Goal: Information Seeking & Learning: Learn about a topic

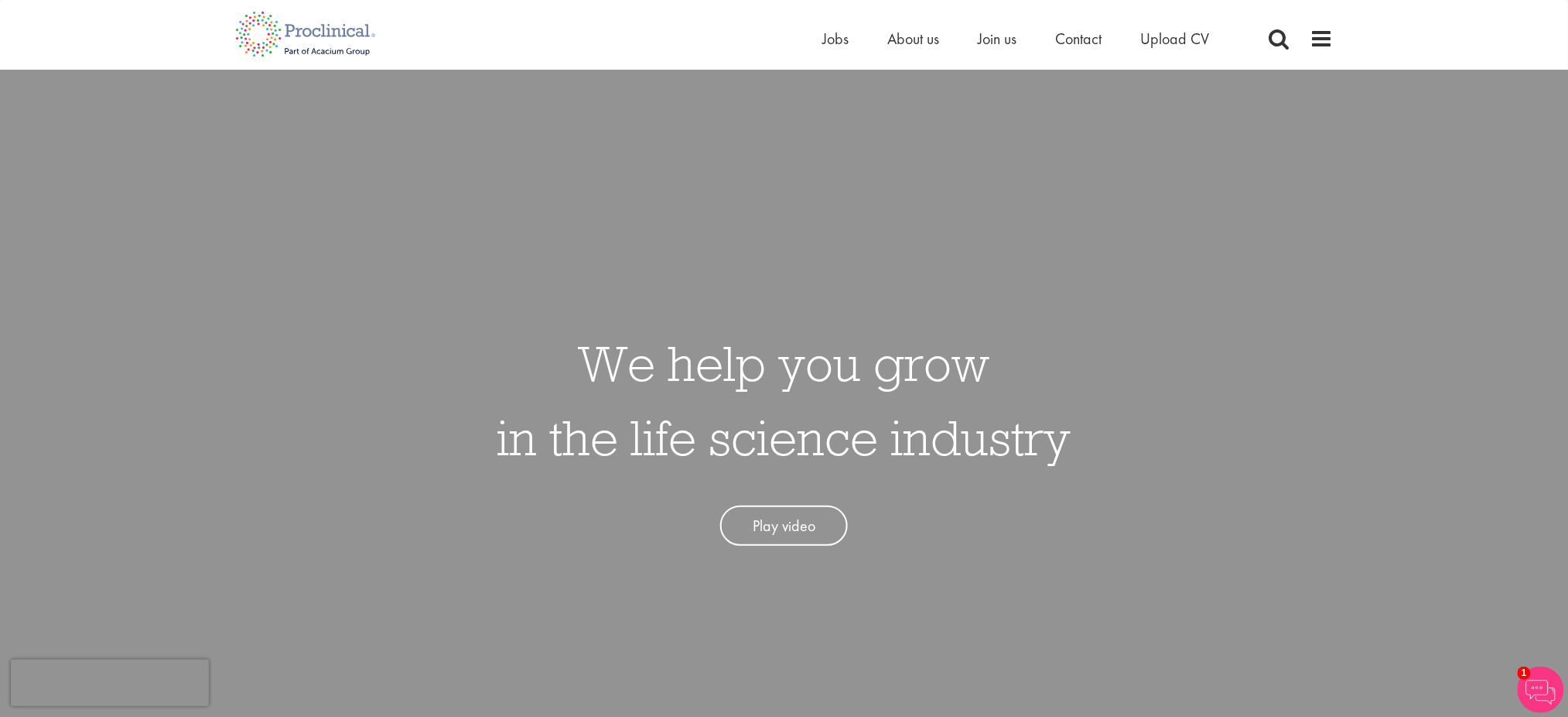
click at [1312, 23] on div "Home Jobs About us Join us Contact Upload CV" at bounding box center [779, 29] width 1110 height 58
click at [1333, 45] on span at bounding box center [1323, 39] width 24 height 24
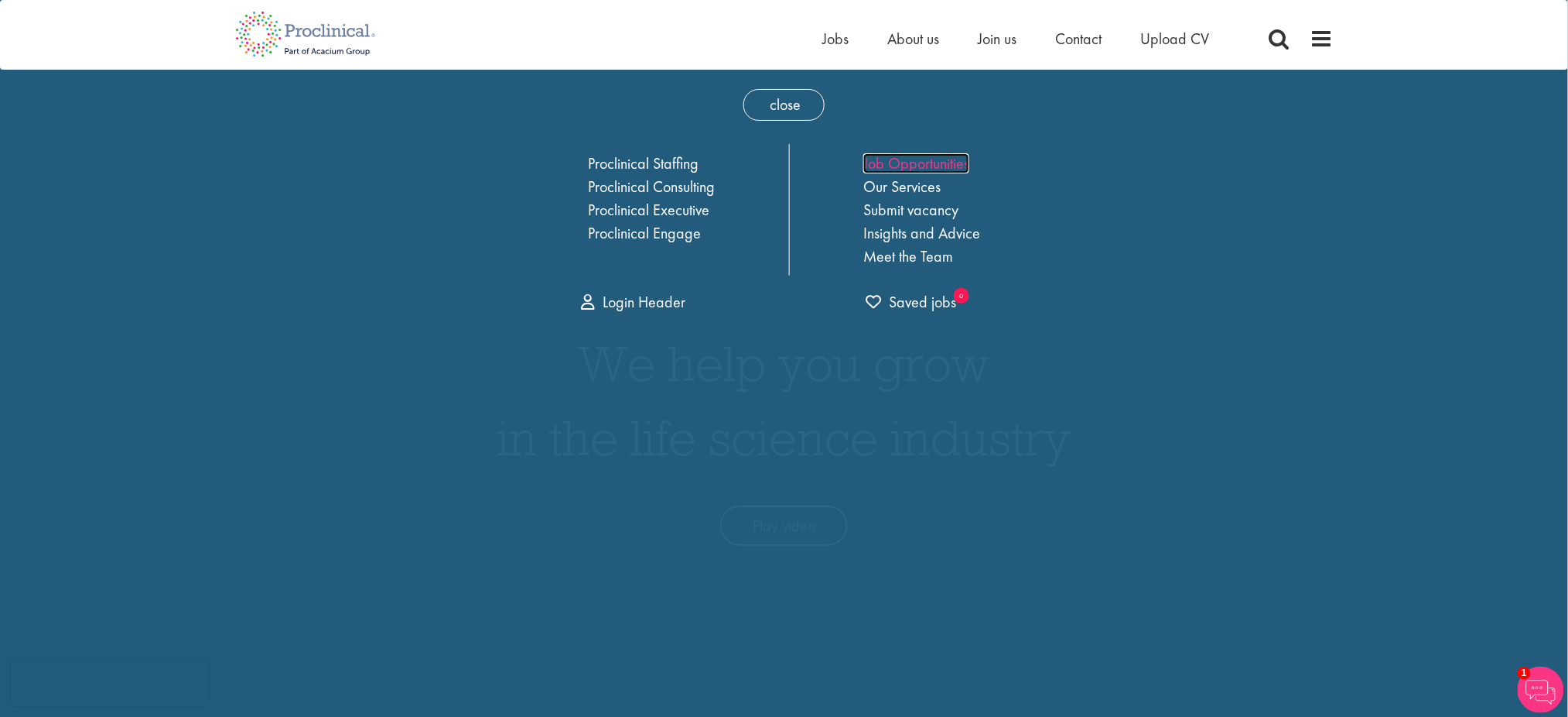
click at [953, 168] on link "Job Opportunities" at bounding box center [916, 163] width 106 height 20
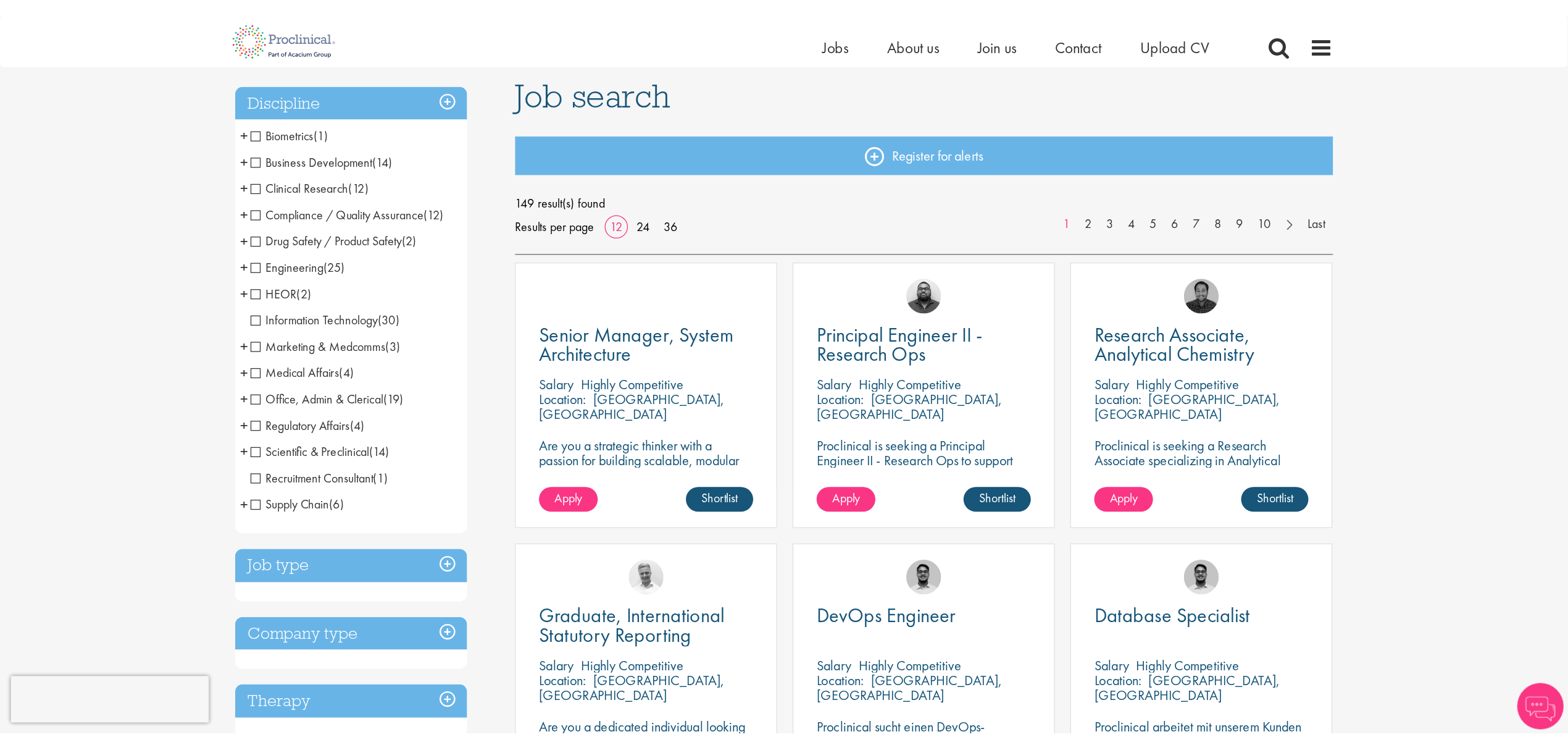
scroll to position [82, 0]
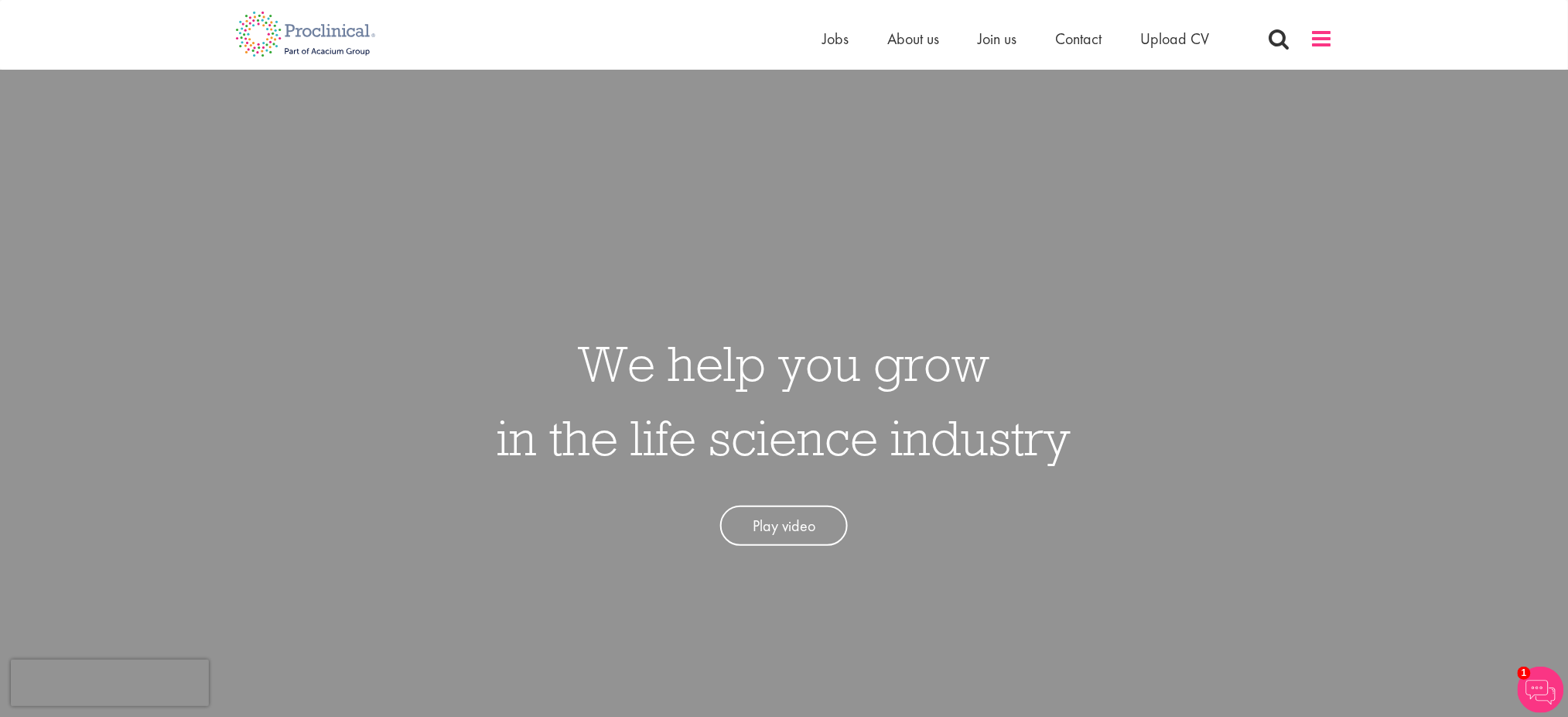
click at [1311, 42] on span at bounding box center [1323, 39] width 24 height 24
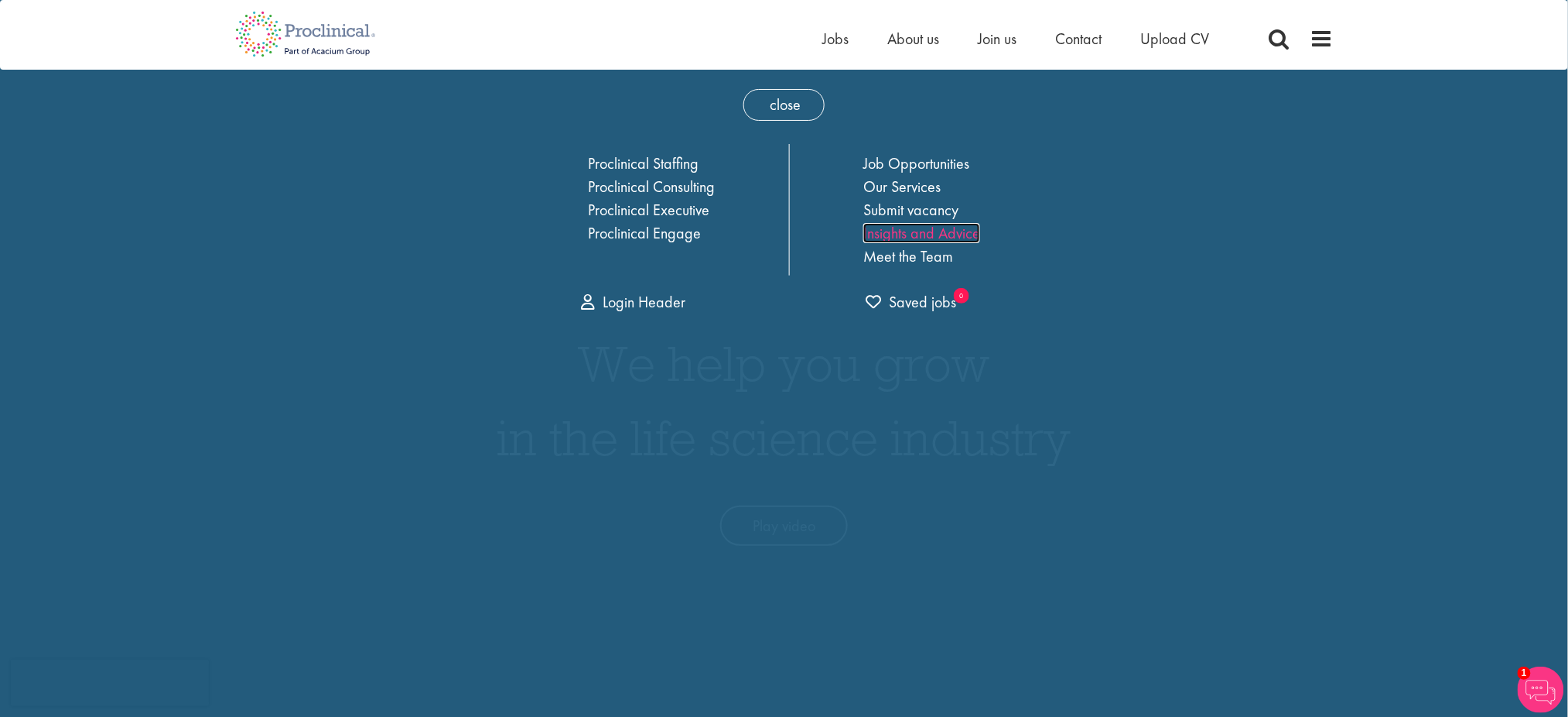
click at [912, 231] on link "Insights and Advice" at bounding box center [922, 232] width 117 height 20
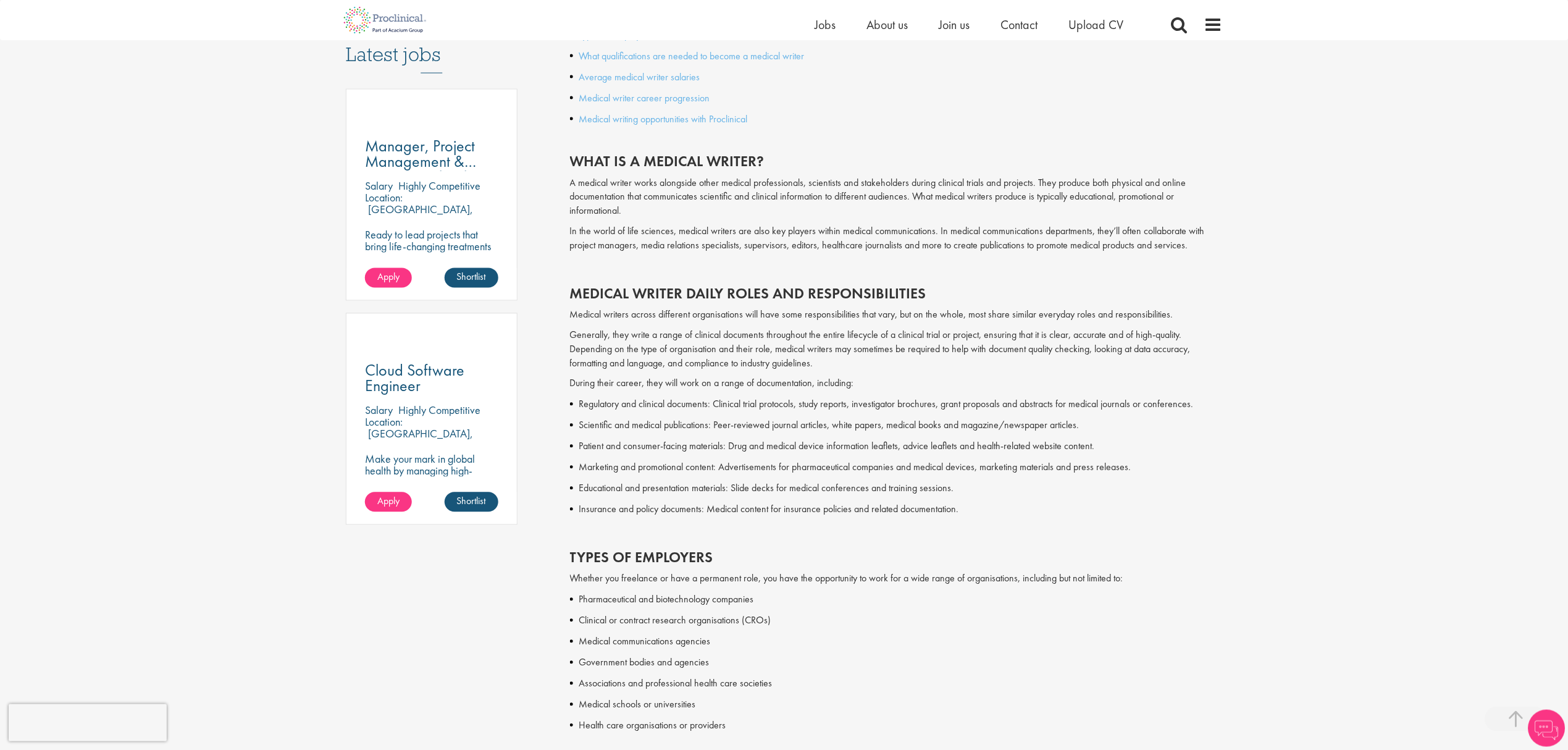
scroll to position [658, 0]
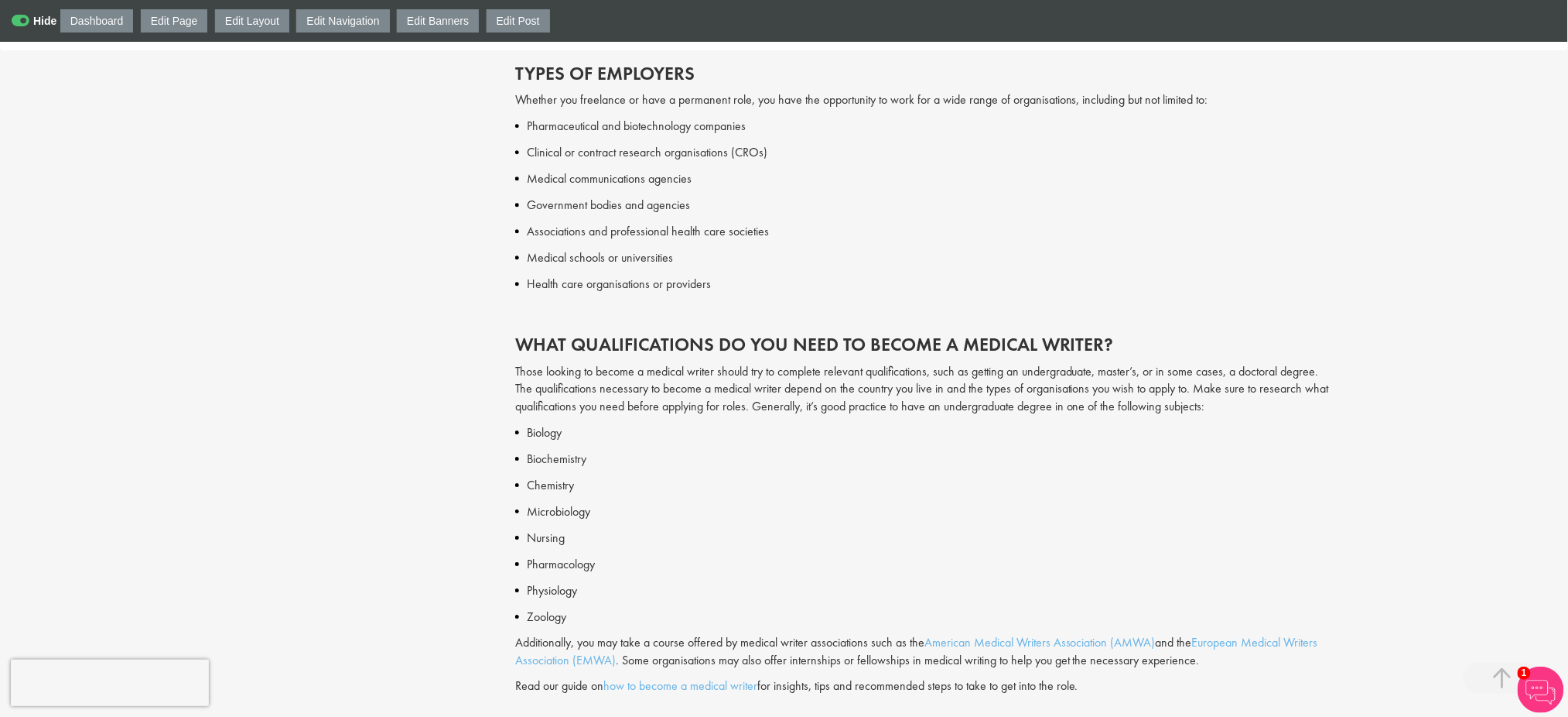
scroll to position [1548, 0]
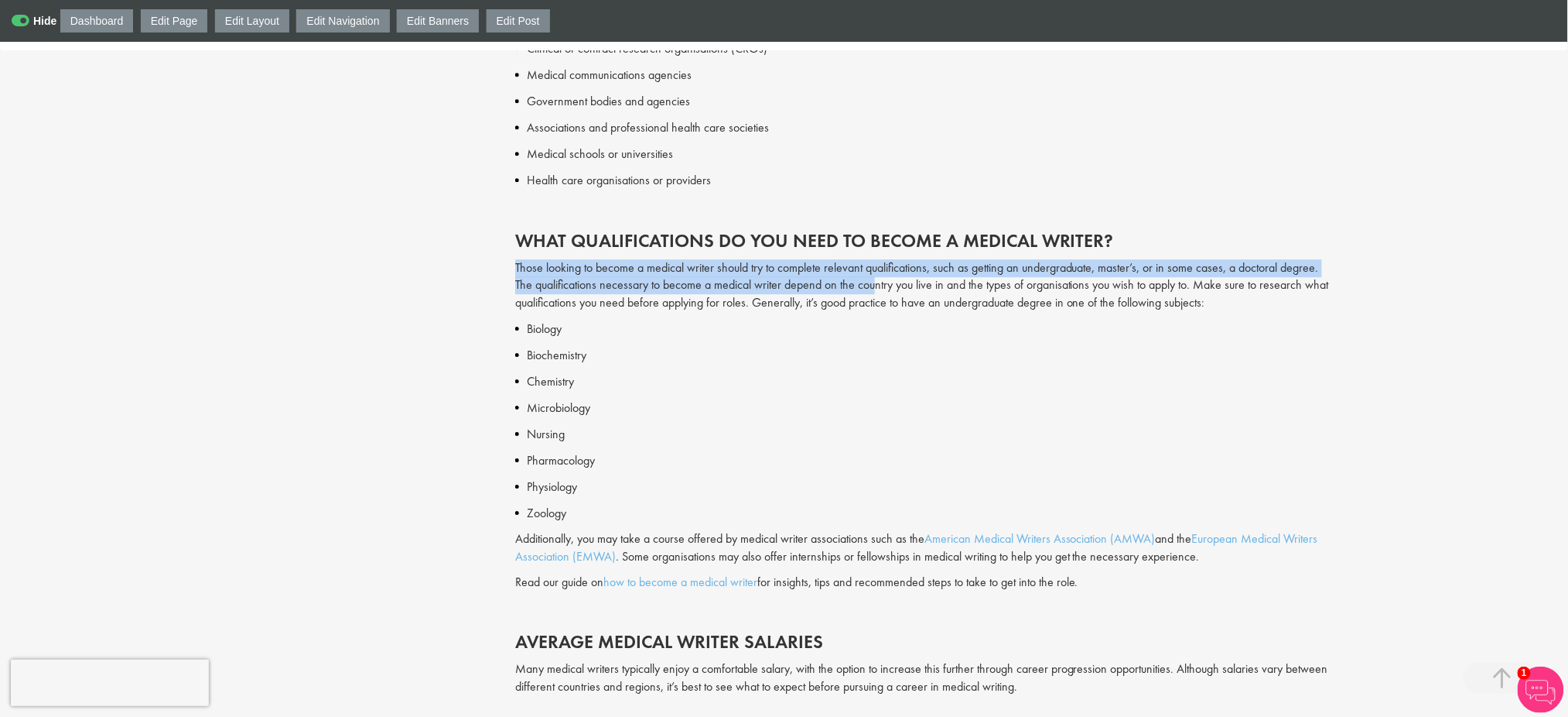
drag, startPoint x: 501, startPoint y: 261, endPoint x: 874, endPoint y: 293, distance: 374.4
click at [874, 293] on div "Content types Quizzes Blogs Guidebooks Videos Infographics Case studies Press r…" at bounding box center [784, 270] width 1122 height 3306
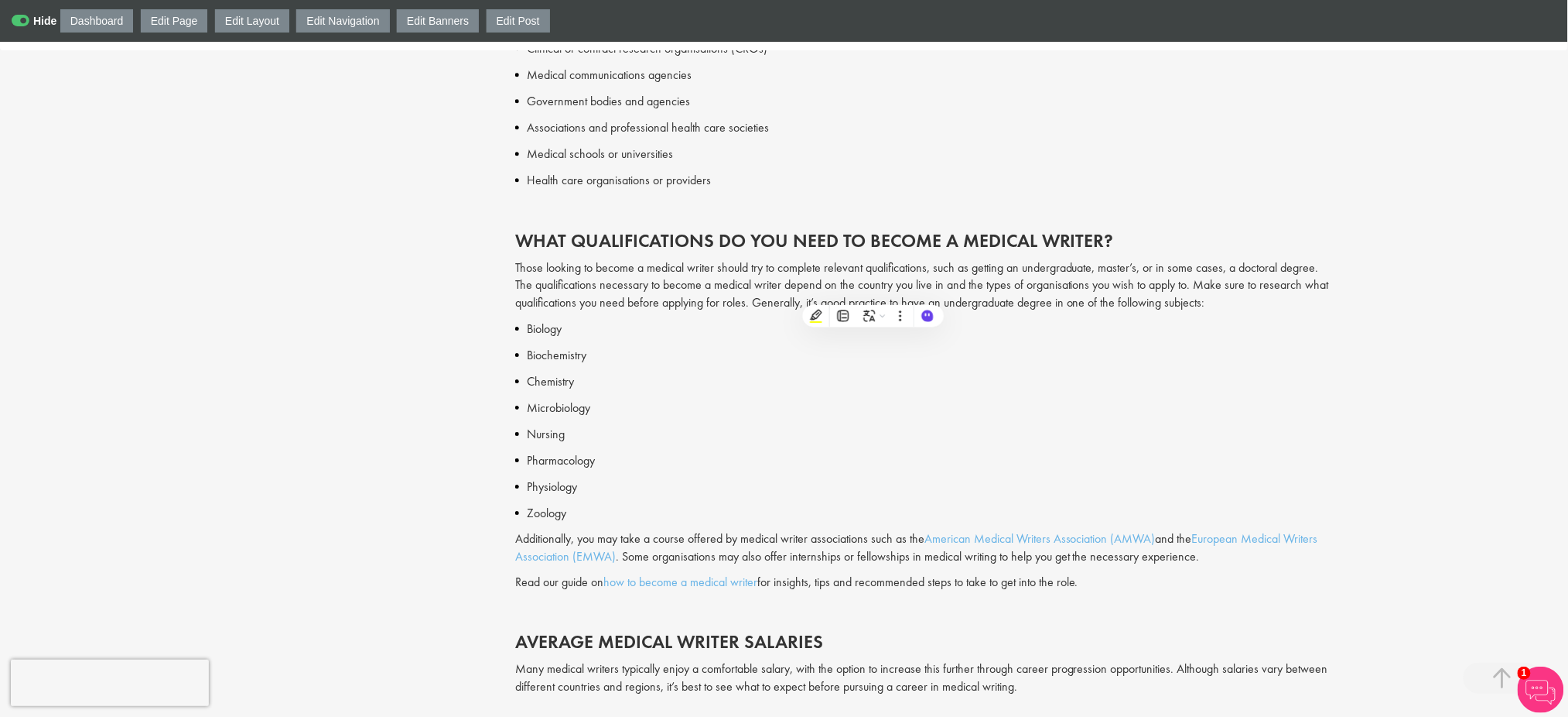
click at [1132, 323] on p "Biology" at bounding box center [930, 329] width 807 height 19
click at [1202, 277] on p "Those looking to become a medical writer should try to complete relevant qualif…" at bounding box center [925, 286] width 818 height 54
drag, startPoint x: 1202, startPoint y: 277, endPoint x: 1199, endPoint y: 408, distance: 131.0
click at [1199, 408] on div "Are you looking into a career as a medical writer? These professionals play a c…" at bounding box center [925, 515] width 818 height 2610
click at [1184, 426] on p "Nursing" at bounding box center [930, 435] width 807 height 19
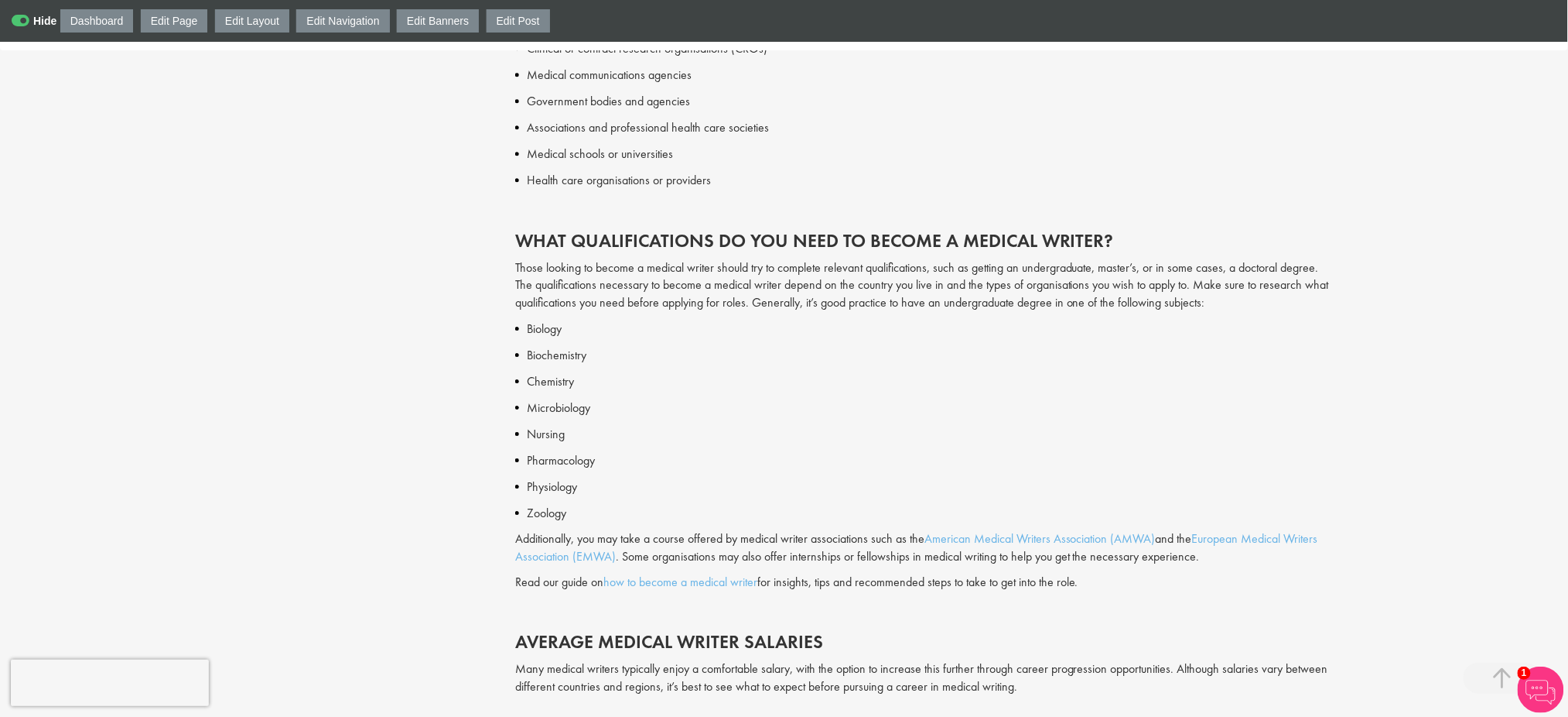
drag, startPoint x: 1259, startPoint y: 568, endPoint x: 731, endPoint y: 540, distance: 528.7
click at [731, 540] on div "Biology Biochemistry Chemistry Microbiology Nursing Pharmacology Physiology Zoo…" at bounding box center [925, 633] width 818 height 628
click at [809, 408] on p "Microbiology" at bounding box center [930, 408] width 807 height 19
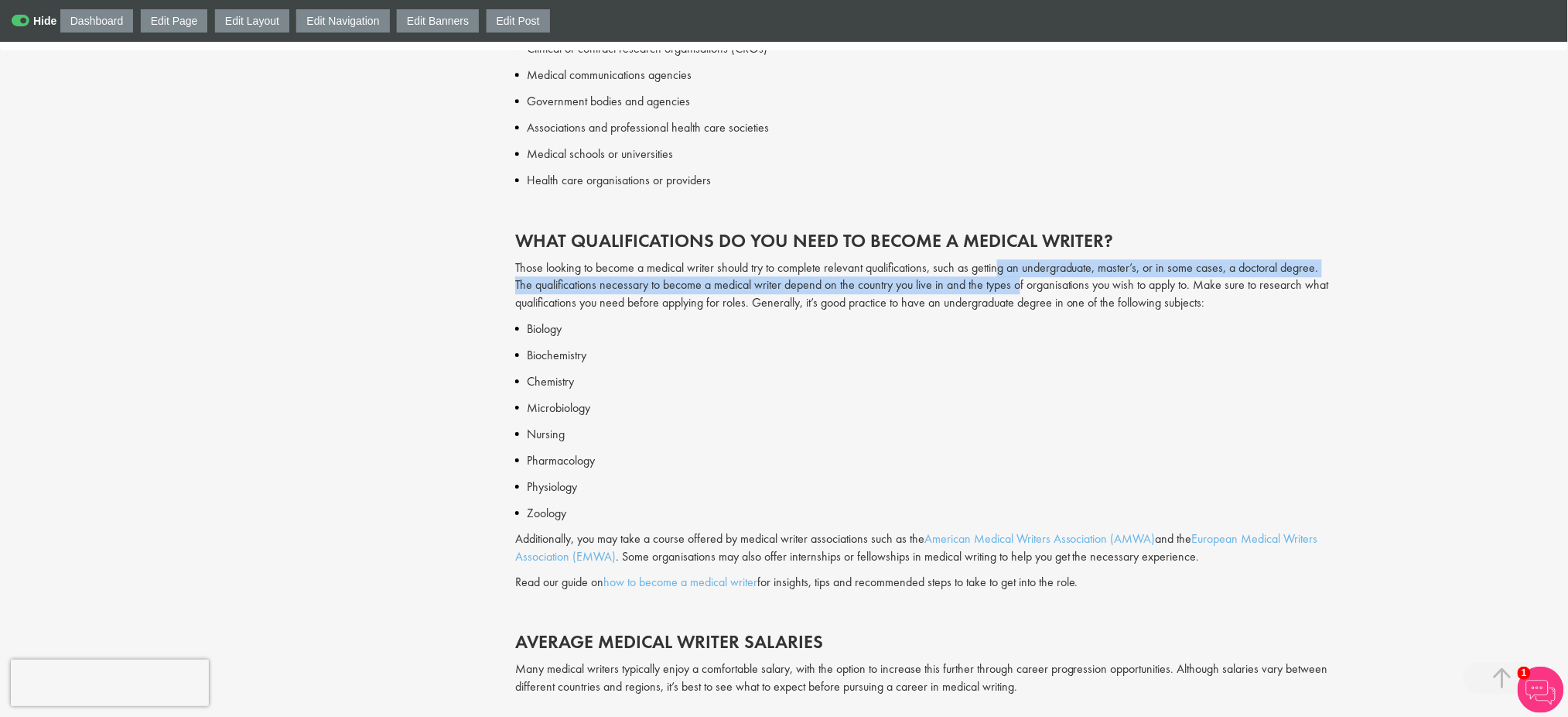
drag, startPoint x: 1001, startPoint y: 259, endPoint x: 1022, endPoint y: 289, distance: 36.6
click at [1022, 289] on p "Those looking to become a medical writer should try to complete relevant qualif…" at bounding box center [925, 286] width 818 height 54
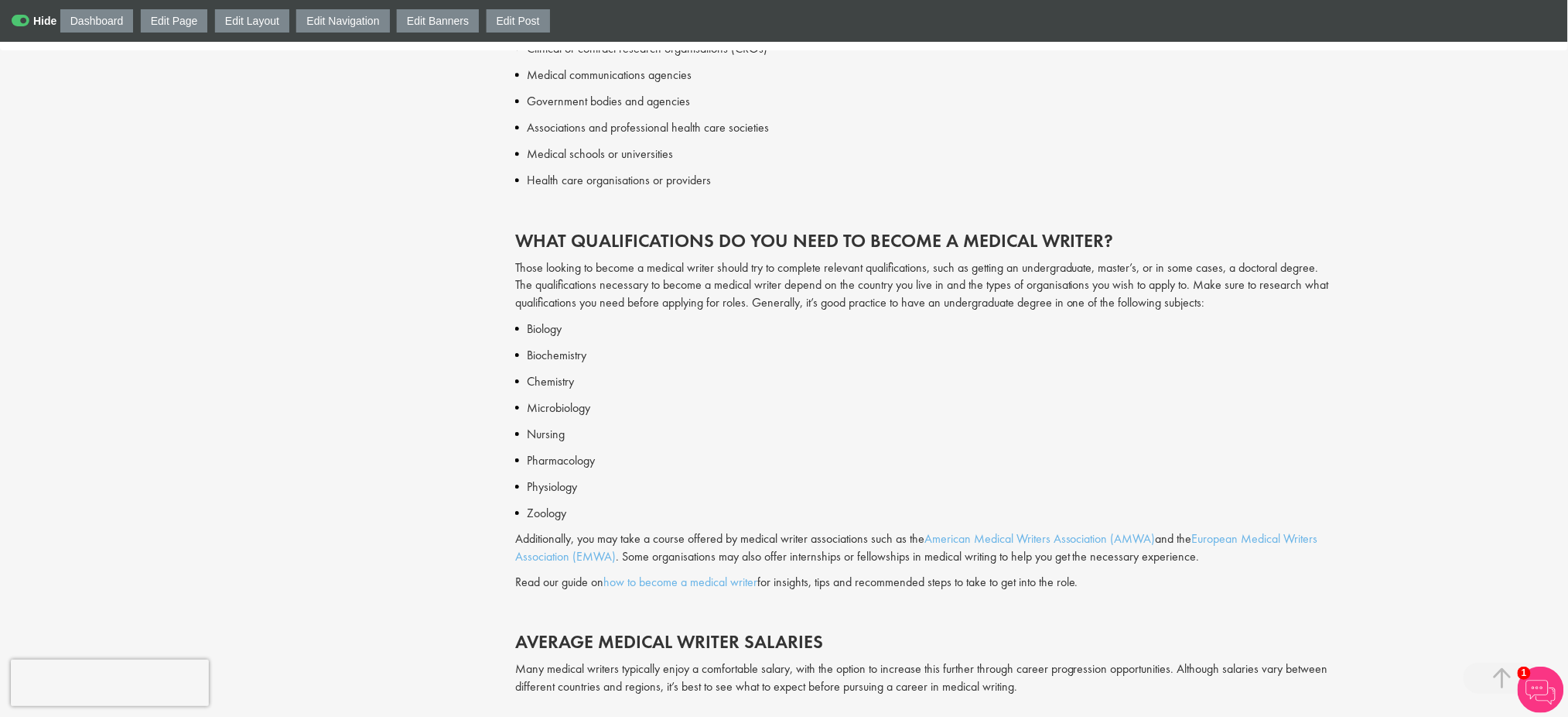
click at [757, 274] on p "Those looking to become a medical writer should try to complete relevant qualif…" at bounding box center [925, 286] width 818 height 54
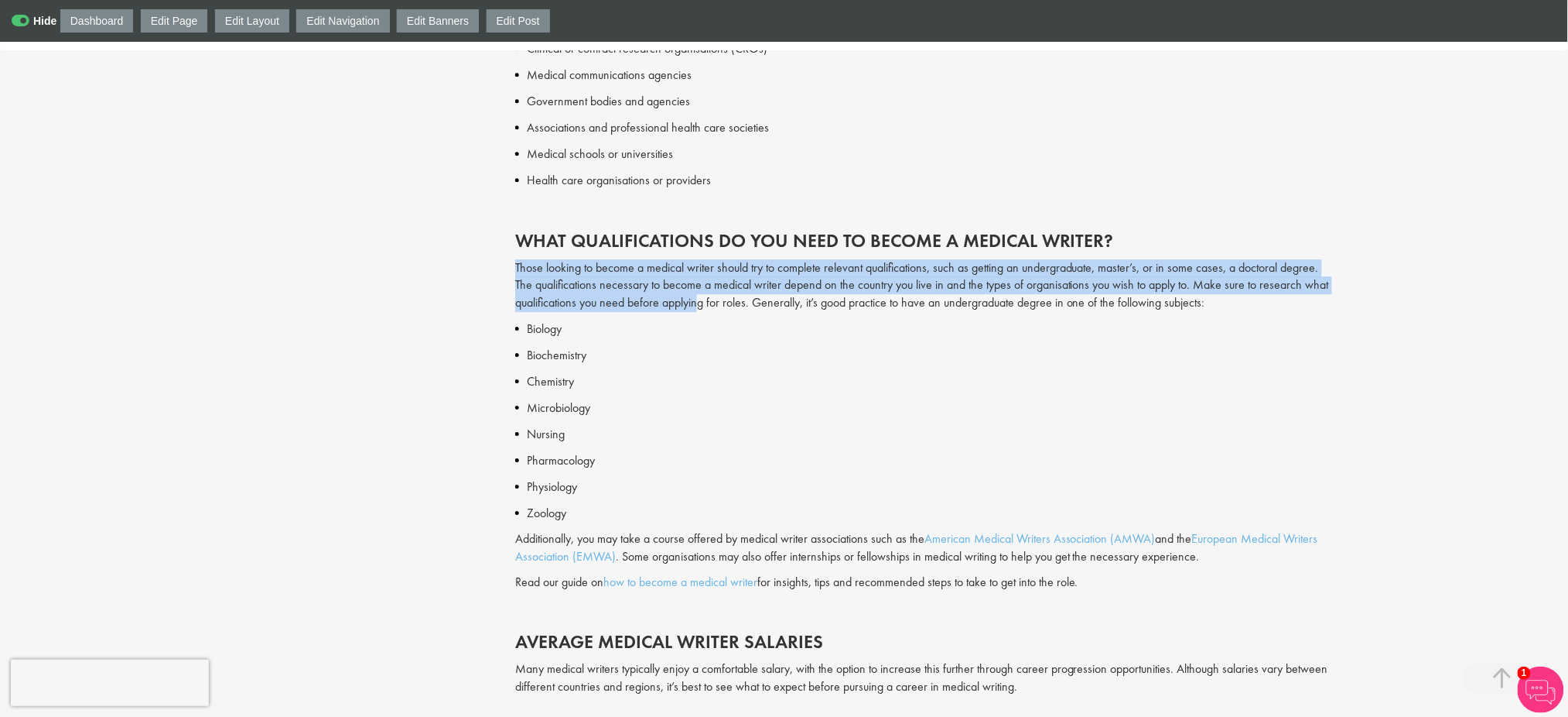
drag, startPoint x: 426, startPoint y: 255, endPoint x: 701, endPoint y: 301, distance: 278.8
click at [701, 301] on div "Content types Quizzes Blogs Guidebooks Videos Infographics Case studies Press r…" at bounding box center [784, 270] width 1122 height 3306
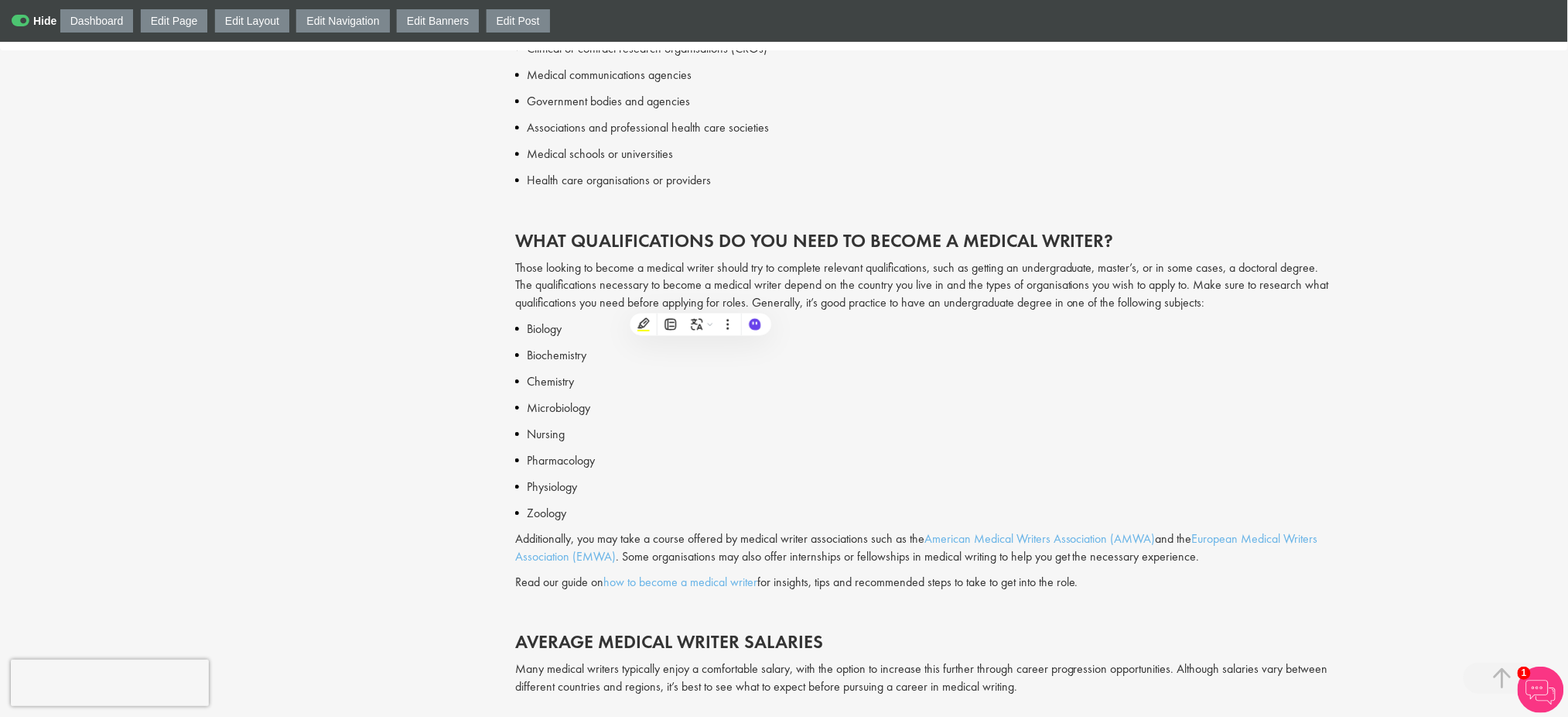
click at [1161, 410] on p "Microbiology" at bounding box center [930, 408] width 807 height 19
drag, startPoint x: 1217, startPoint y: 313, endPoint x: 511, endPoint y: 279, distance: 706.8
click at [511, 279] on div "Medical writer job profile our consultant managing the role Author: George Wats…" at bounding box center [925, 270] width 842 height 3290
click at [632, 270] on p "Those looking to become a medical writer should try to complete relevant qualif…" at bounding box center [925, 286] width 818 height 54
drag, startPoint x: 547, startPoint y: 330, endPoint x: 584, endPoint y: 397, distance: 76.5
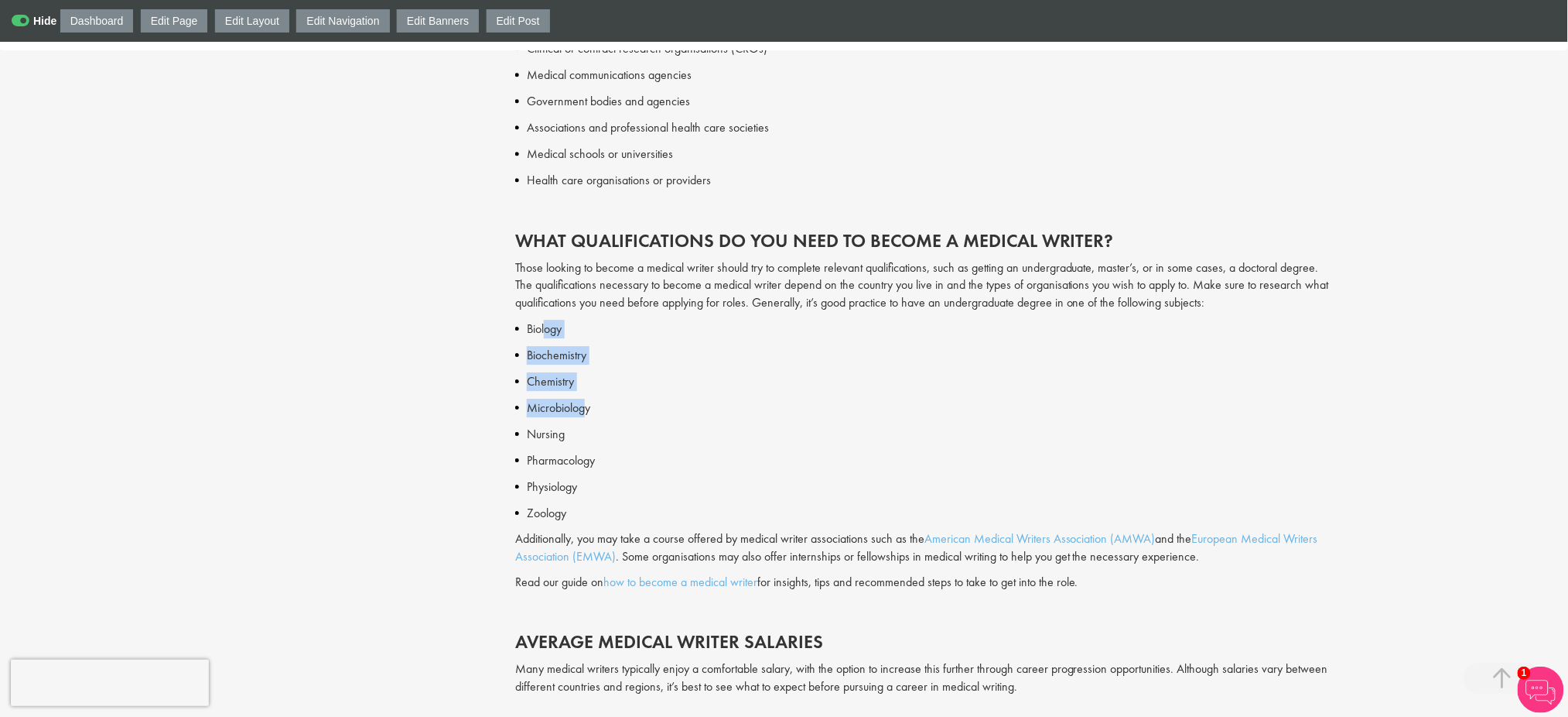
click at [584, 397] on div "Biology Biochemistry Chemistry Microbiology Nursing Pharmacology Physiology Zoo…" at bounding box center [925, 633] width 818 height 628
click at [703, 470] on div "Biology Biochemistry Chemistry Microbiology Nursing Pharmacology Physiology Zoo…" at bounding box center [925, 633] width 818 height 628
click at [1070, 580] on p "Read our guide on how to become a medical writer for insights, tips and recomme…" at bounding box center [925, 582] width 818 height 18
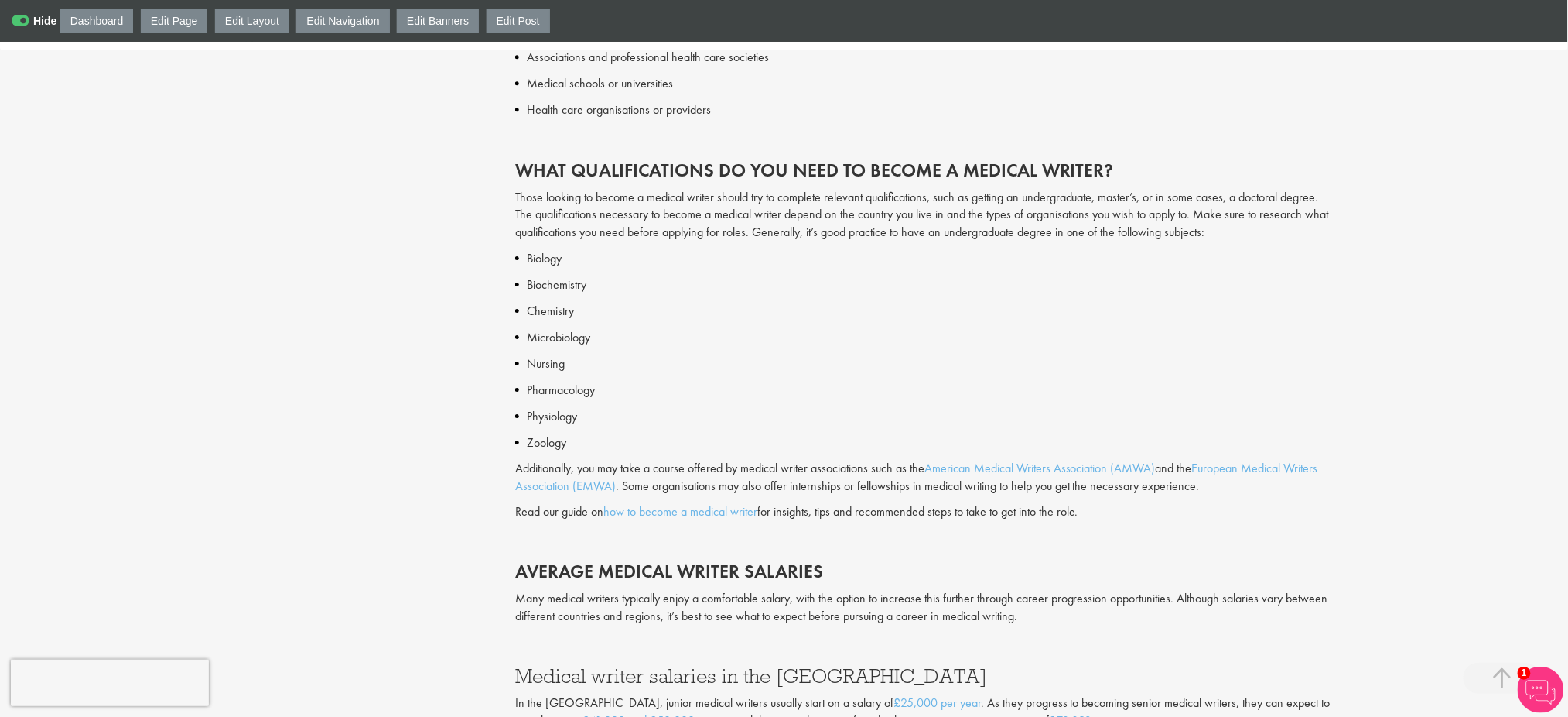
scroll to position [1651, 0]
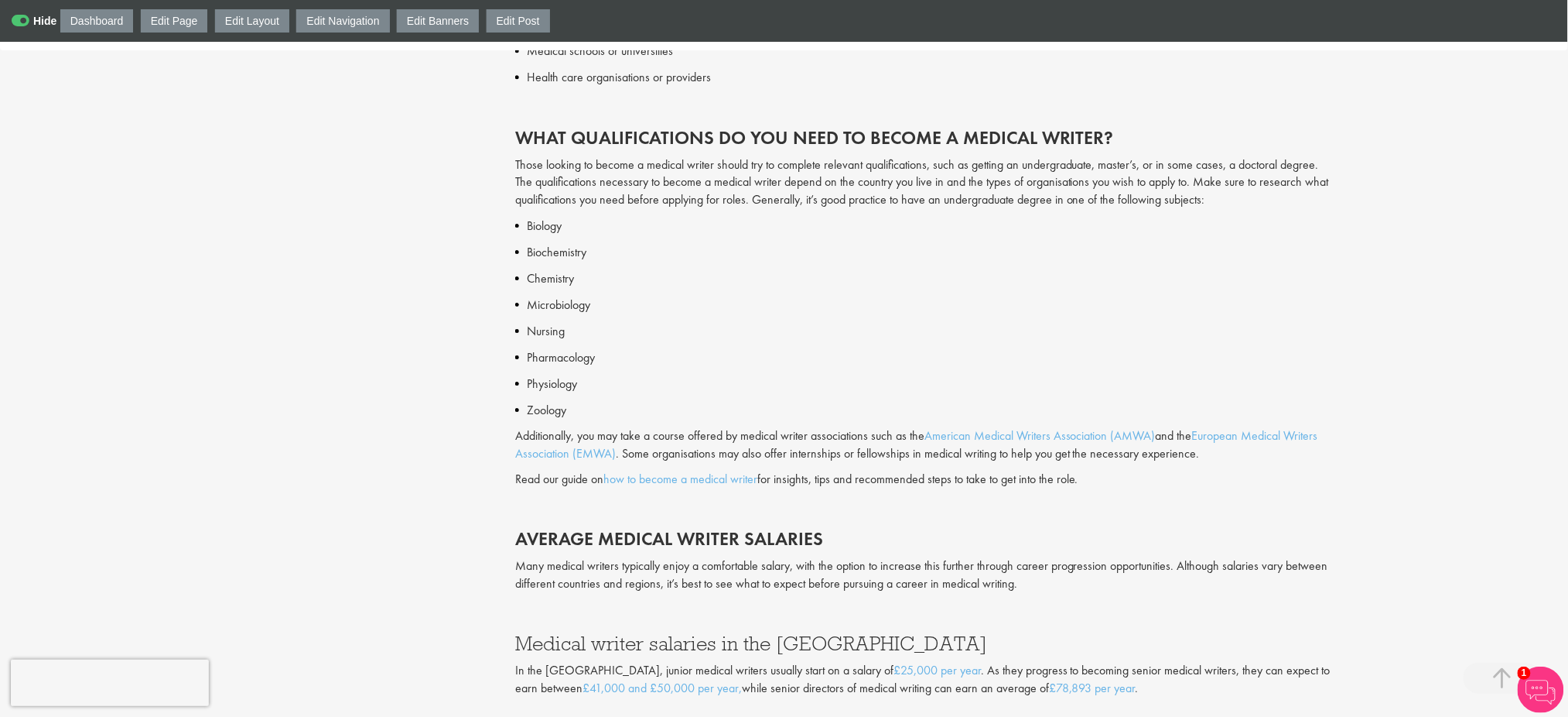
drag, startPoint x: 1153, startPoint y: 461, endPoint x: 650, endPoint y: 412, distance: 505.4
click at [1145, 459] on p "Additionally, you may take a course offered by medical writer associations such…" at bounding box center [925, 445] width 818 height 36
drag, startPoint x: 503, startPoint y: 417, endPoint x: 639, endPoint y: 421, distance: 136.1
click at [639, 421] on div "Medical writer job profile our consultant managing the role Author: George Wats…" at bounding box center [925, 167] width 842 height 3290
click at [865, 416] on p "Zoology" at bounding box center [930, 410] width 807 height 19
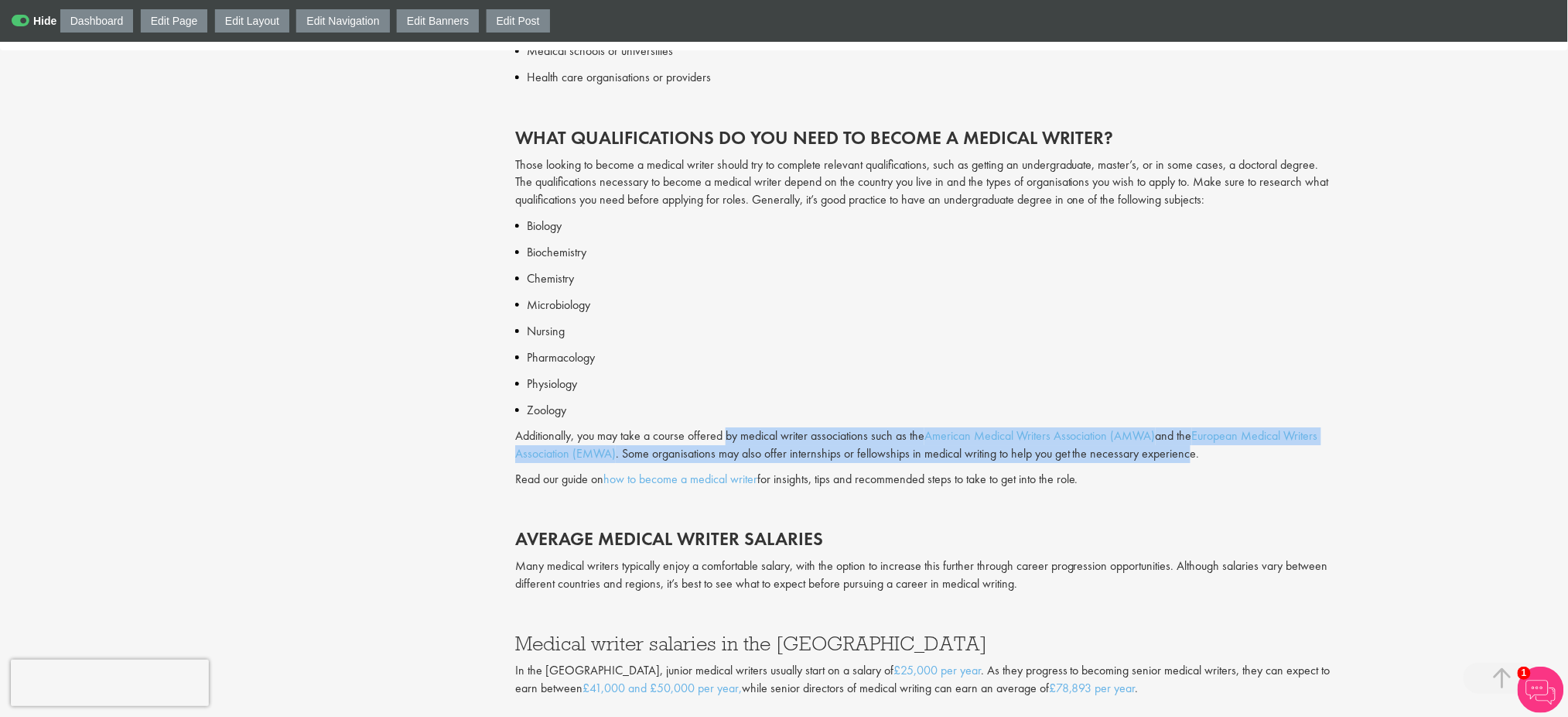
drag, startPoint x: 728, startPoint y: 431, endPoint x: 1192, endPoint y: 458, distance: 464.8
click at [1192, 458] on p "Additionally, you may take a course offered by medical writer associations such…" at bounding box center [925, 445] width 818 height 36
drag, startPoint x: 1243, startPoint y: 476, endPoint x: 1193, endPoint y: 433, distance: 65.9
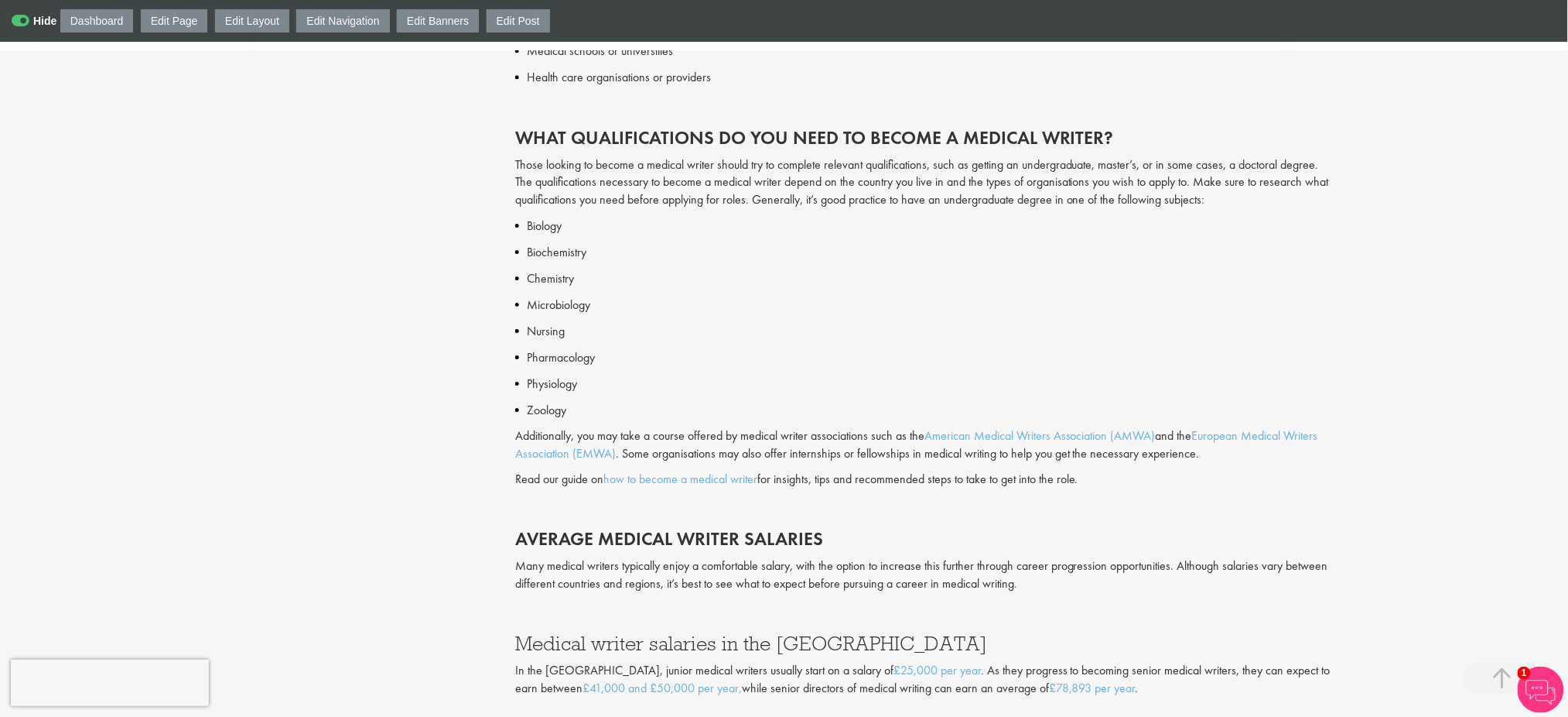
click at [1120, 399] on div "Biology Biochemistry Chemistry Microbiology Nursing Pharmacology Physiology Zoo…" at bounding box center [925, 530] width 818 height 628
drag, startPoint x: 1242, startPoint y: 465, endPoint x: 1042, endPoint y: 430, distance: 203.0
click at [1042, 430] on div "Biology Biochemistry Chemistry Microbiology Nursing Pharmacology Physiology Zoo…" at bounding box center [925, 530] width 818 height 628
click at [968, 505] on p at bounding box center [925, 504] width 818 height 18
click at [696, 475] on link "how to become a medical writer" at bounding box center [681, 478] width 154 height 16
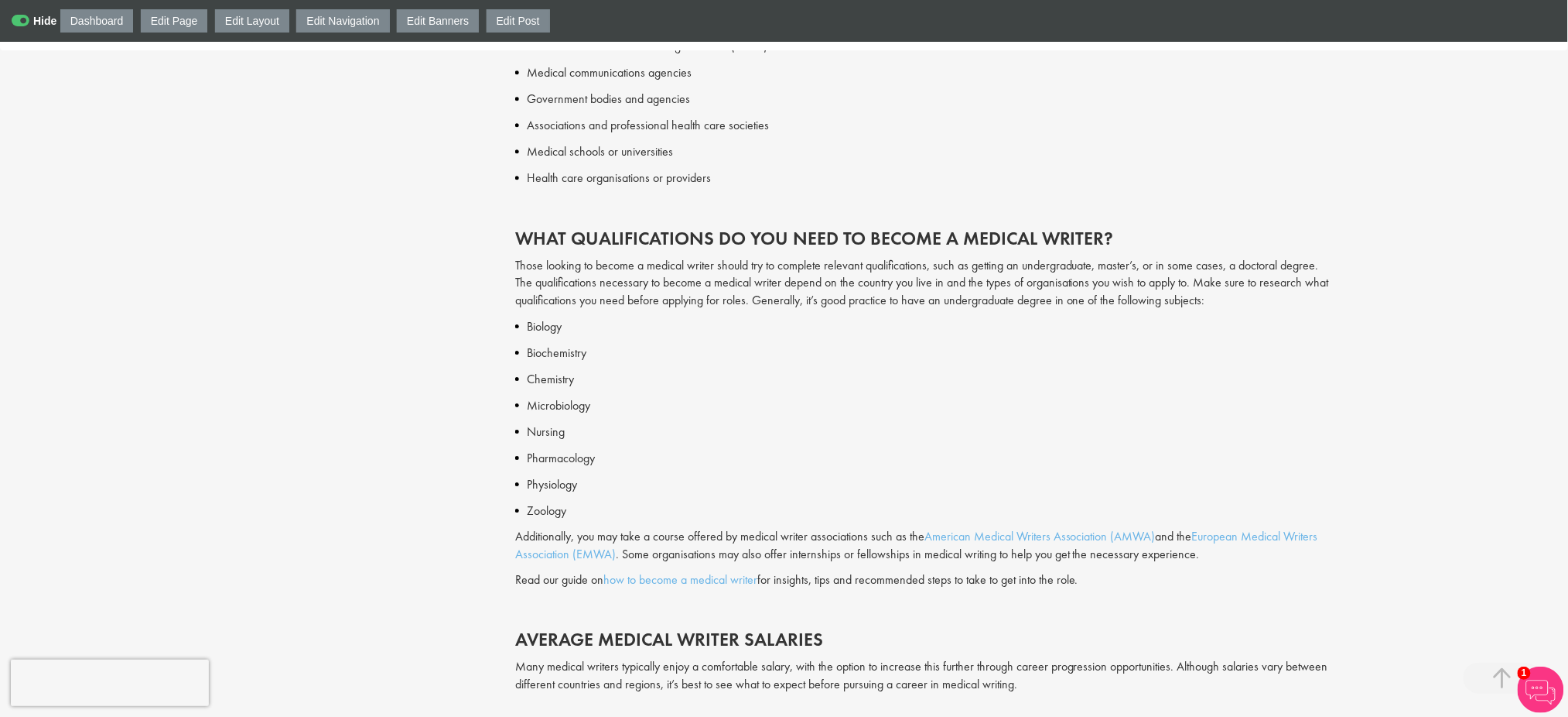
scroll to position [1548, 0]
click at [1135, 280] on p "Those looking to become a medical writer should try to complete relevant qualif…" at bounding box center [925, 286] width 818 height 54
drag, startPoint x: 1240, startPoint y: 299, endPoint x: 515, endPoint y: 271, distance: 725.5
click at [515, 271] on p "Those looking to become a medical writer should try to complete relevant qualif…" at bounding box center [925, 286] width 818 height 54
click at [539, 273] on p "Those looking to become a medical writer should try to complete relevant qualif…" at bounding box center [925, 286] width 818 height 54
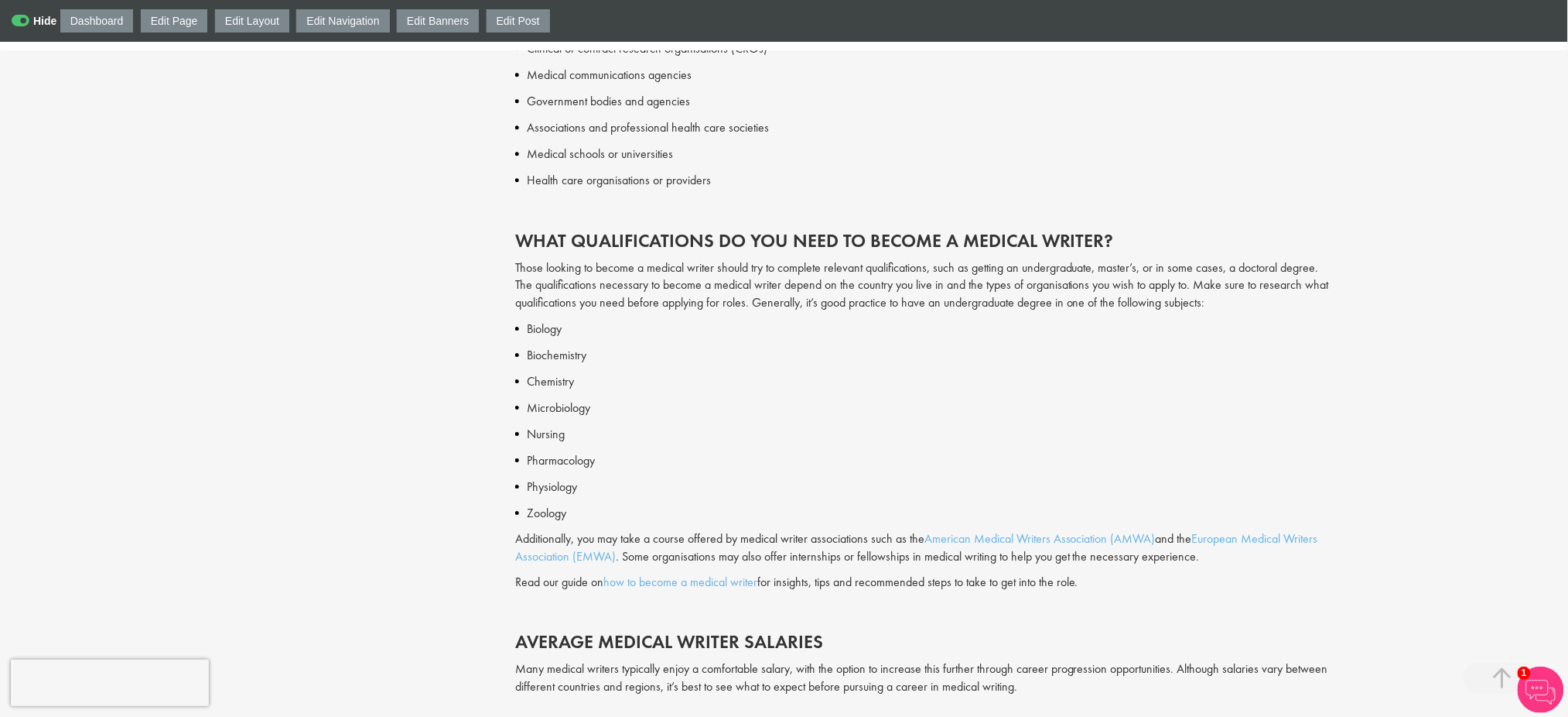
drag, startPoint x: 513, startPoint y: 268, endPoint x: 1249, endPoint y: 296, distance: 736.5
click at [1249, 296] on div "Medical writer job profile our consultant managing the role Author: George Wats…" at bounding box center [925, 270] width 842 height 3290
click at [1008, 292] on p "Those looking to become a medical writer should try to complete relevant qualif…" at bounding box center [925, 286] width 818 height 54
drag, startPoint x: 508, startPoint y: 534, endPoint x: 1203, endPoint y: 566, distance: 695.7
click at [1203, 566] on div "Medical writer job profile our consultant managing the role Author: George Wats…" at bounding box center [925, 270] width 842 height 3290
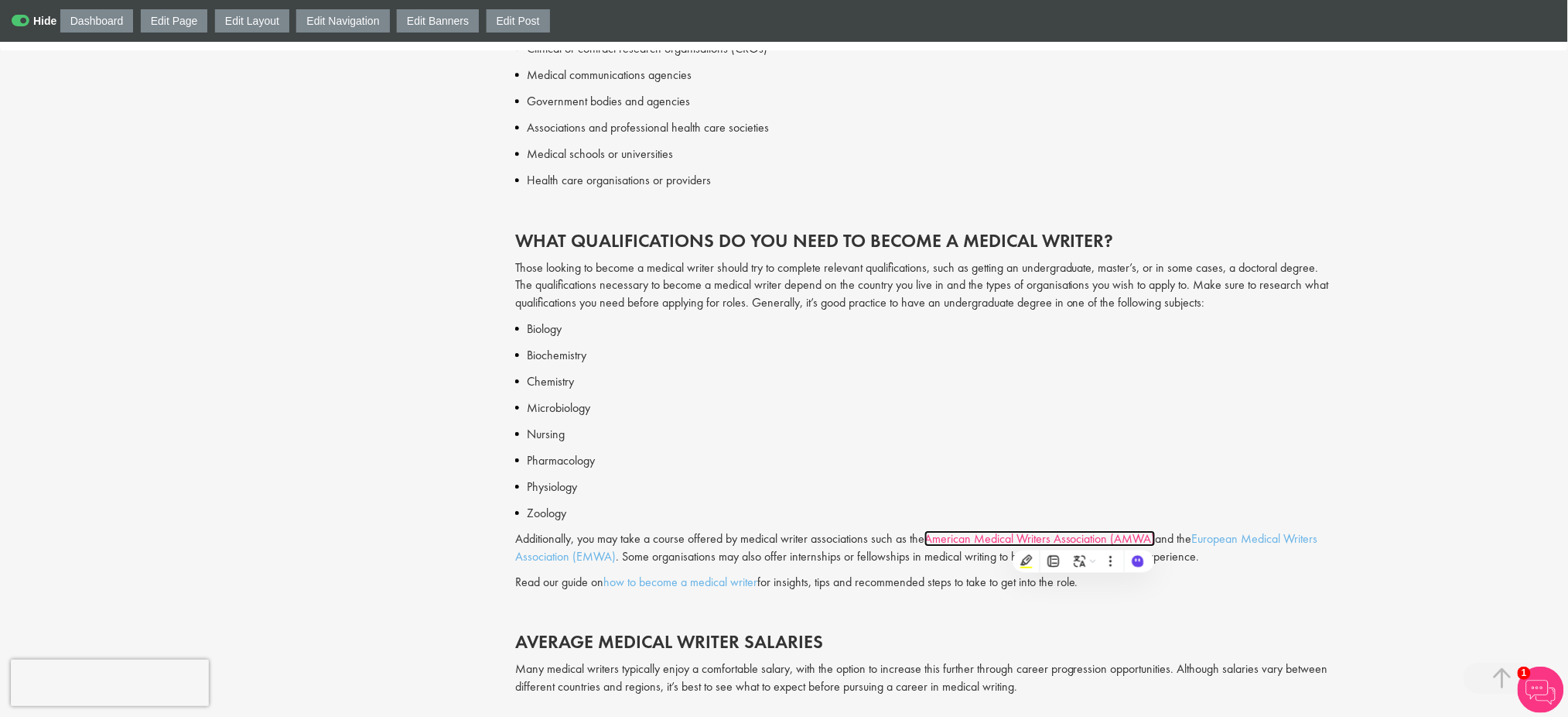
copy p "Additionally, you may take a course offered by medical writer associations such…"
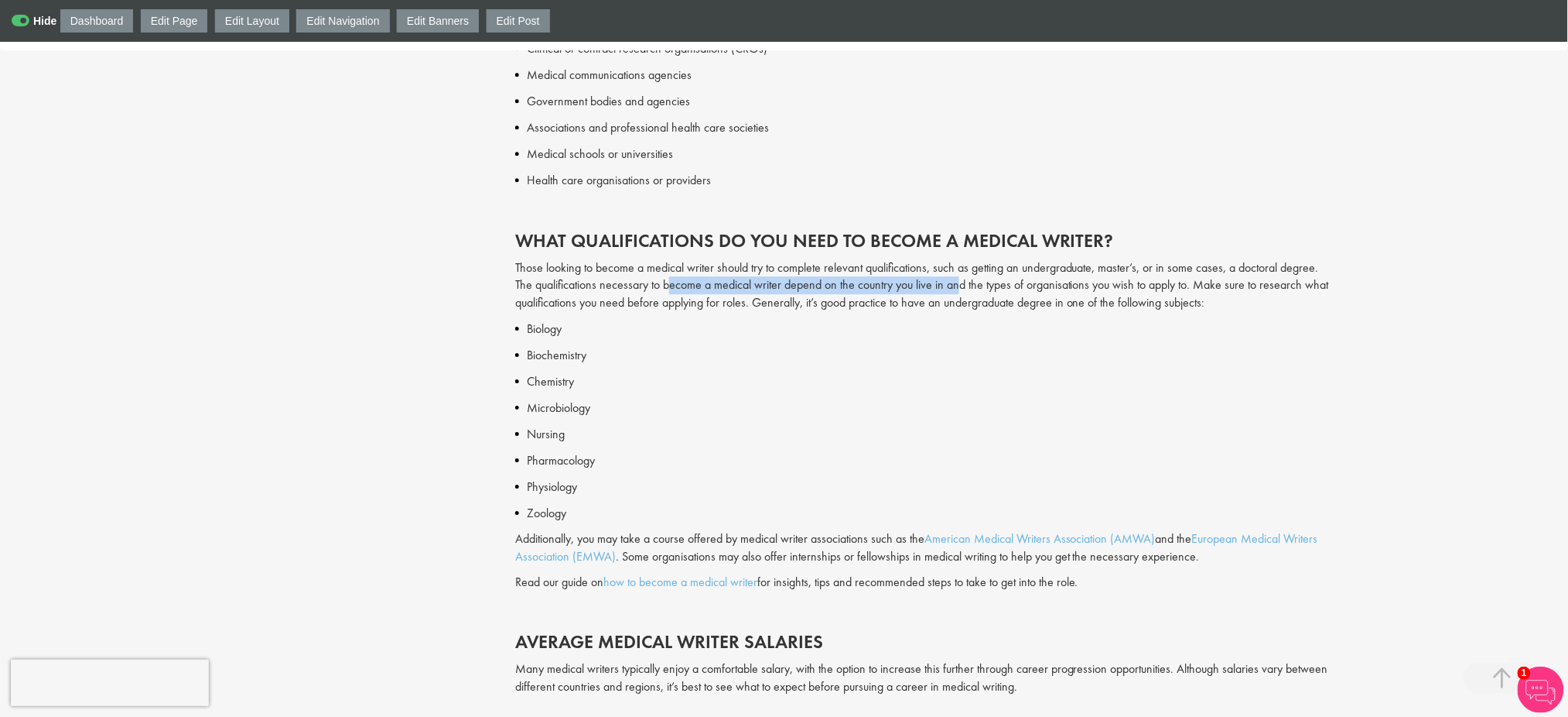
drag, startPoint x: 673, startPoint y: 282, endPoint x: 961, endPoint y: 281, distance: 288.0
click at [961, 281] on p "Those looking to become a medical writer should try to complete relevant qualif…" at bounding box center [925, 286] width 818 height 54
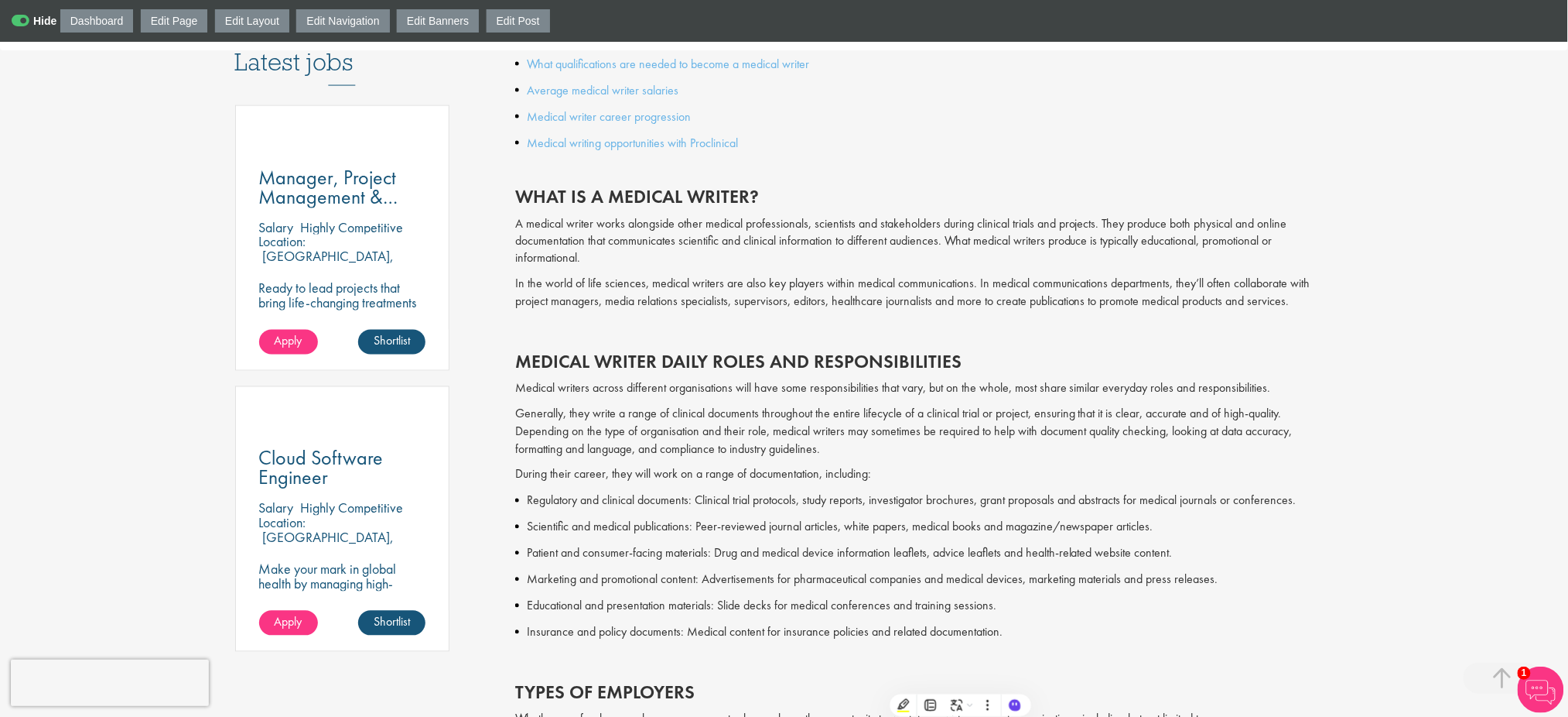
scroll to position [1342, 0]
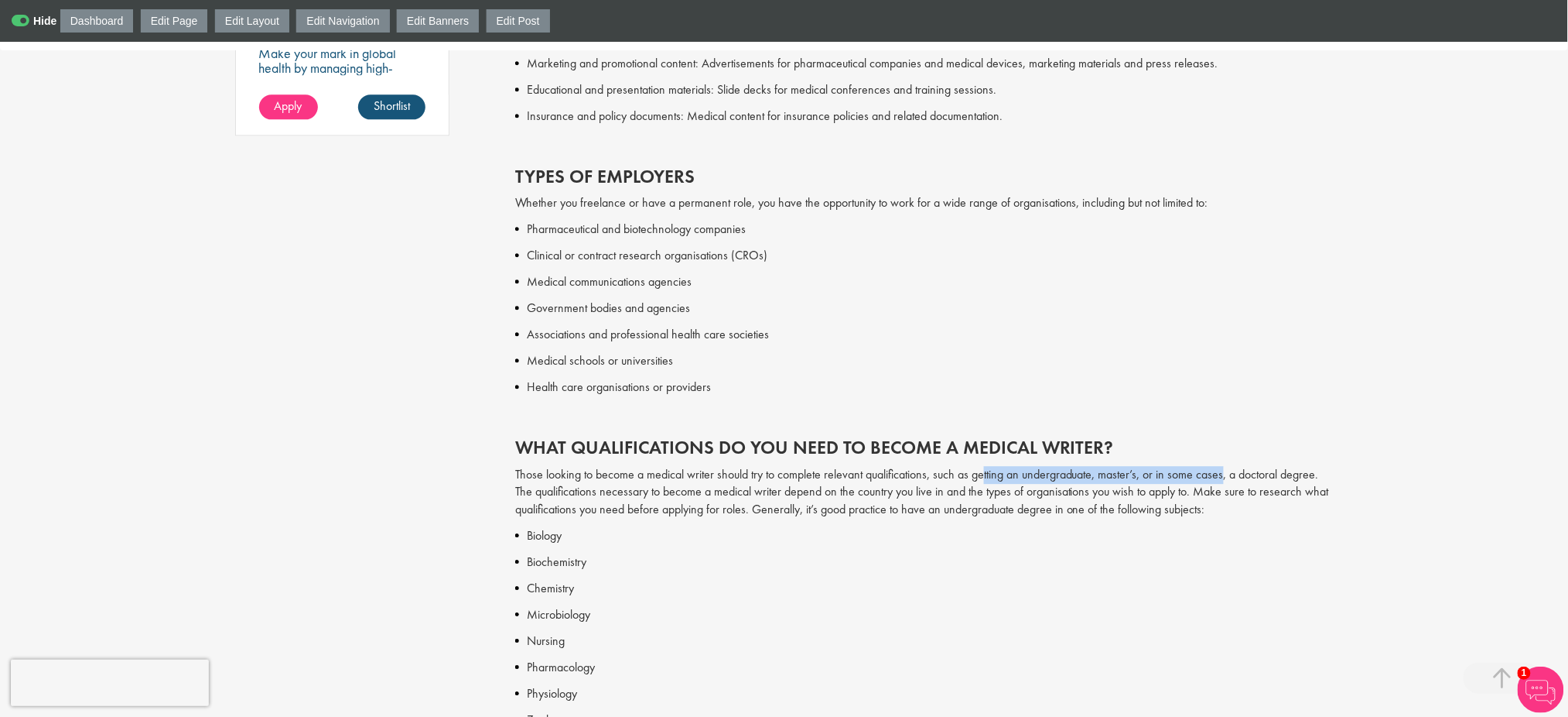
drag, startPoint x: 984, startPoint y: 475, endPoint x: 1227, endPoint y: 474, distance: 243.0
click at [1227, 474] on p "Those looking to become a medical writer should try to complete relevant qualif…" at bounding box center [925, 492] width 818 height 54
click at [993, 467] on p "Those looking to become a medical writer should try to complete relevant qualif…" at bounding box center [925, 492] width 818 height 54
drag, startPoint x: 991, startPoint y: 473, endPoint x: 1143, endPoint y: 476, distance: 152.0
click at [1143, 476] on p "Those looking to become a medical writer should try to complete relevant qualif…" at bounding box center [925, 492] width 818 height 54
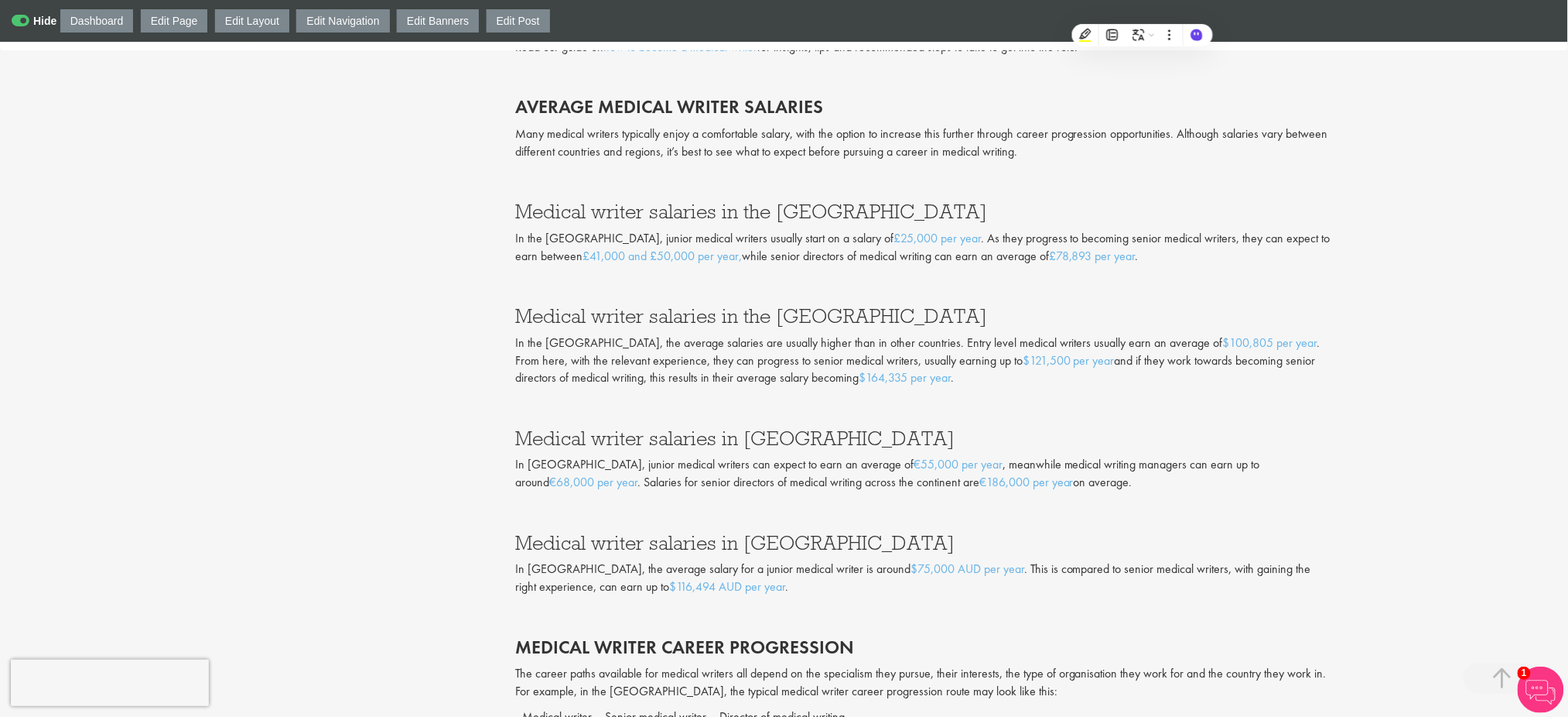
scroll to position [2063, 0]
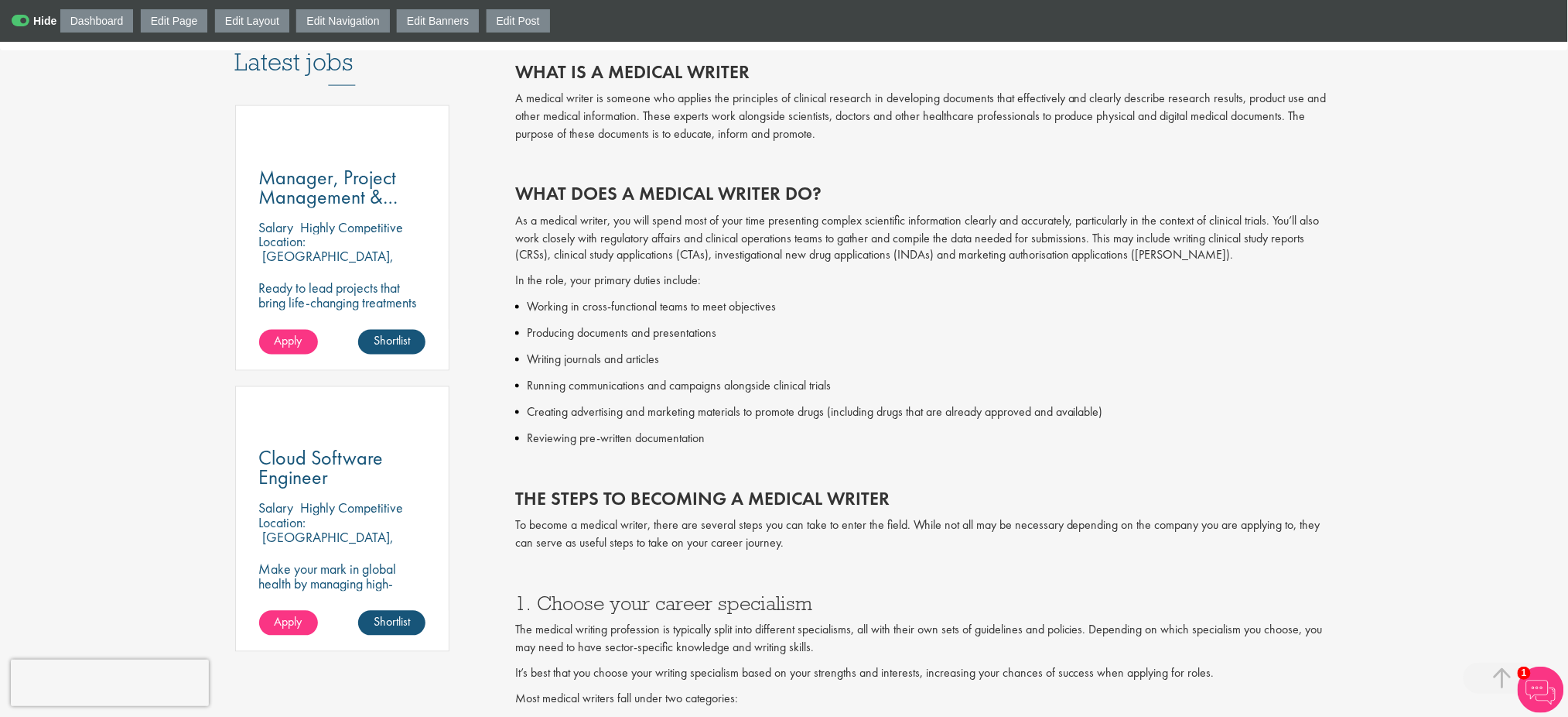
scroll to position [412, 0]
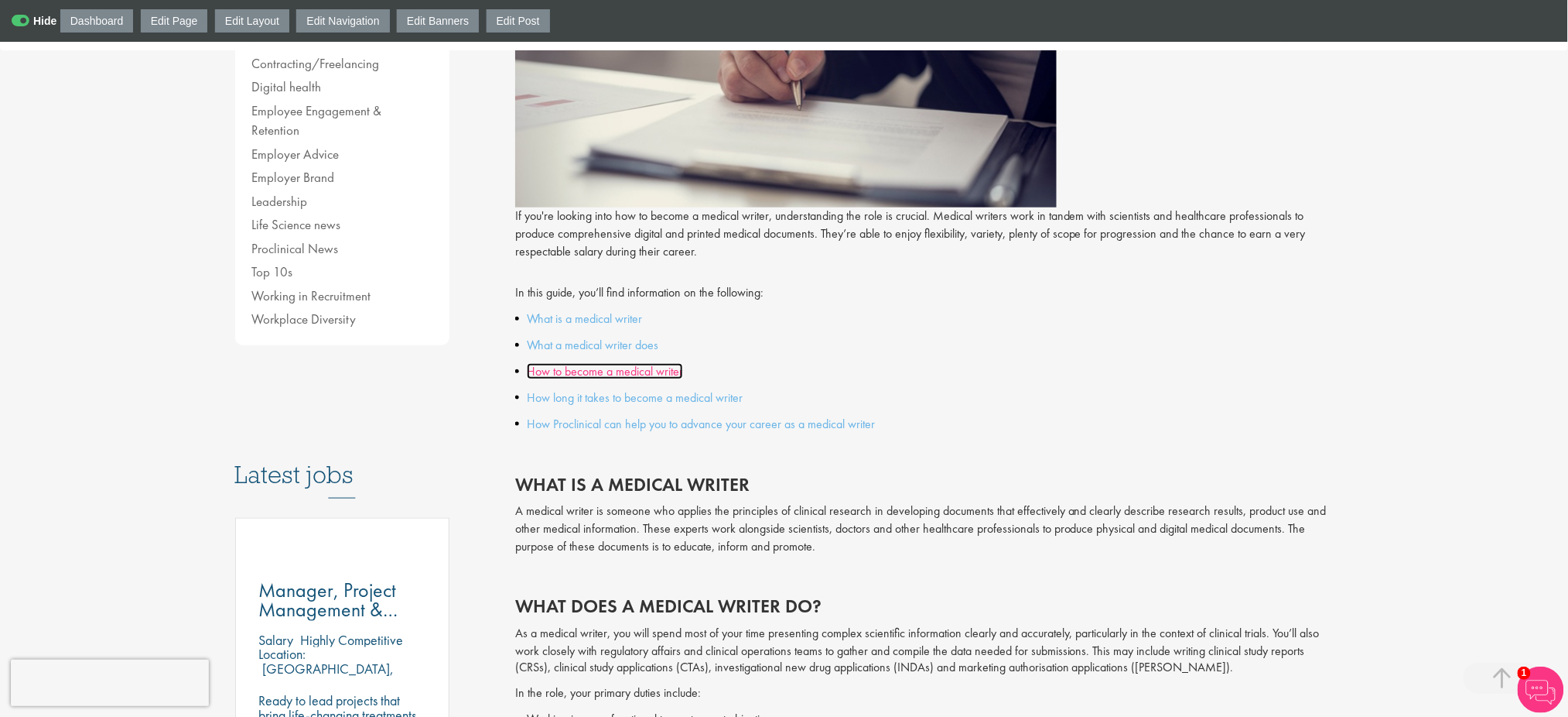
click at [638, 373] on link "How to become a medical writer" at bounding box center [605, 371] width 156 height 16
